Goal: Task Accomplishment & Management: Use online tool/utility

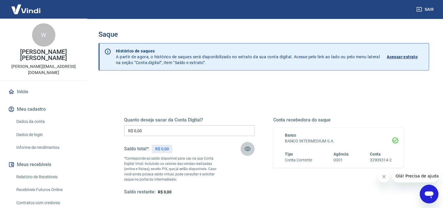
click at [246, 151] on icon "button" at bounding box center [247, 148] width 7 height 7
click at [249, 149] on icon "button" at bounding box center [247, 148] width 7 height 7
click at [248, 151] on icon "button" at bounding box center [247, 148] width 7 height 7
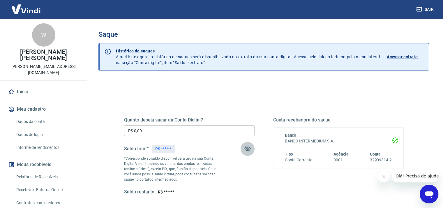
click at [248, 151] on icon "button" at bounding box center [247, 148] width 7 height 7
click at [248, 149] on icon "button" at bounding box center [247, 148] width 7 height 7
click at [250, 150] on icon "button" at bounding box center [247, 148] width 7 height 7
